Goal: Task Accomplishment & Management: Manage account settings

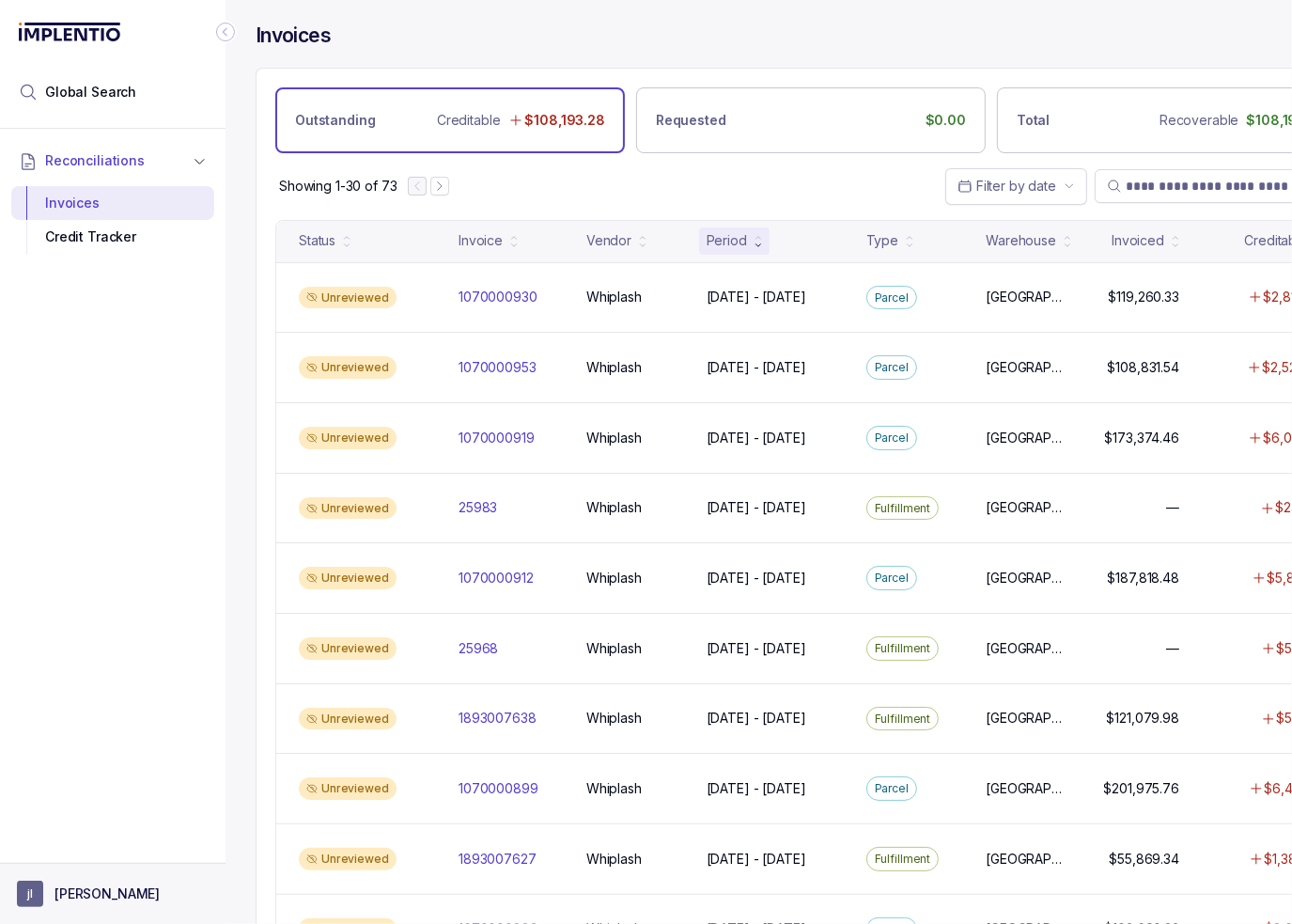
click at [110, 895] on button "[PERSON_NAME]" at bounding box center [113, 893] width 191 height 26
click at [93, 859] on p "Logout" at bounding box center [124, 853] width 156 height 19
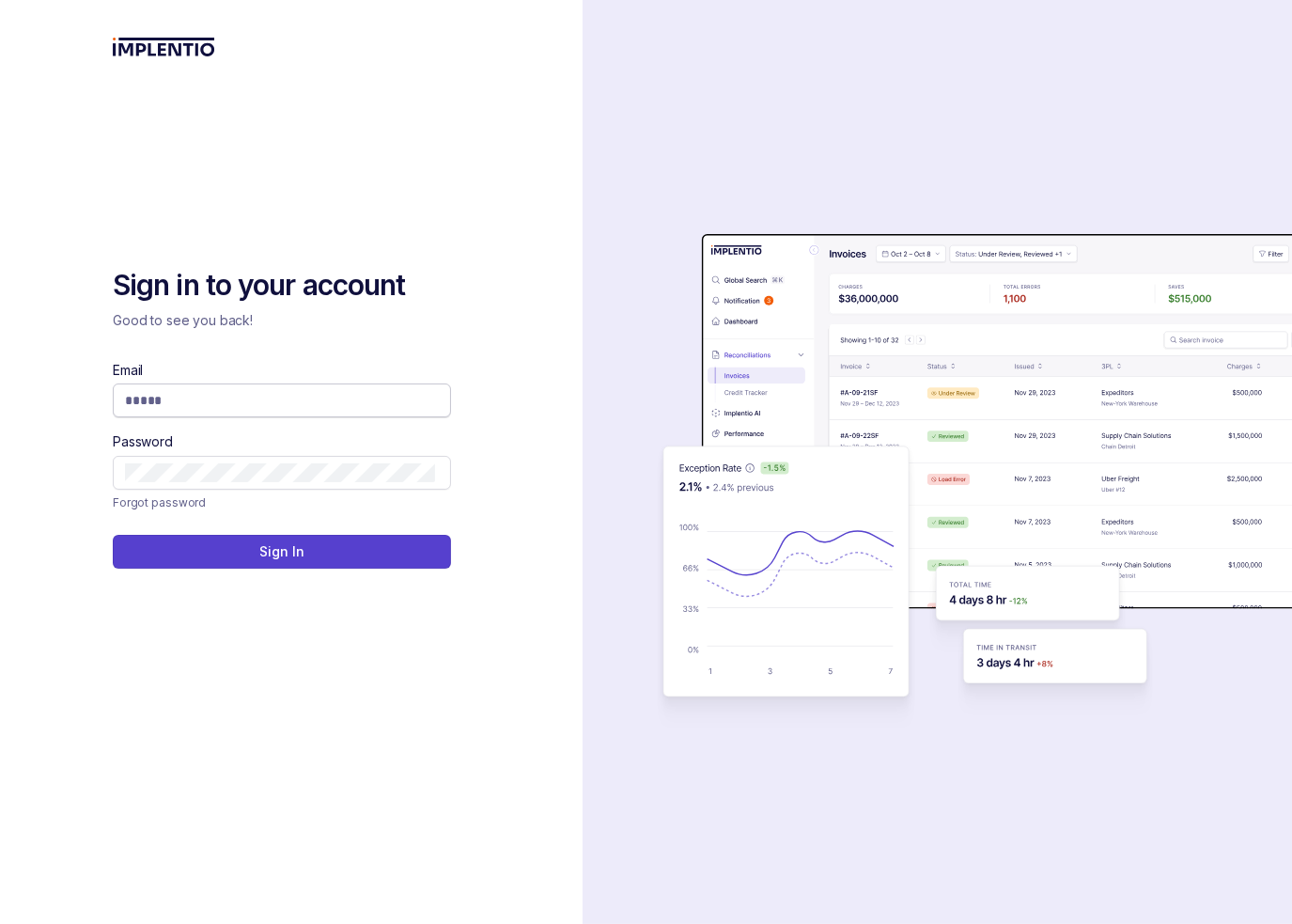
click at [188, 397] on input "Email" at bounding box center [279, 400] width 310 height 19
type input "**********"
